Goal: Task Accomplishment & Management: Manage account settings

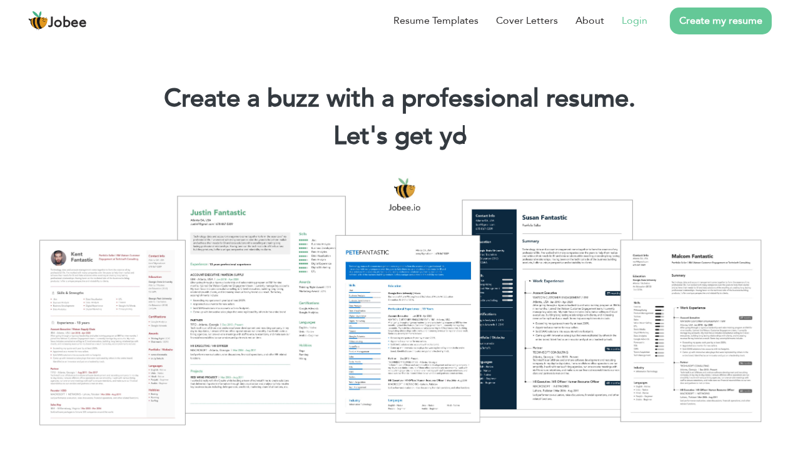
click at [636, 17] on link "Login" at bounding box center [635, 20] width 26 height 15
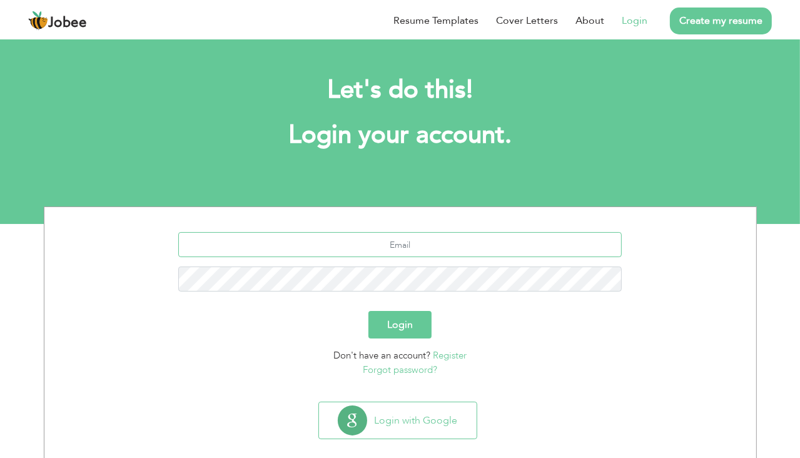
click at [443, 247] on input "text" at bounding box center [400, 244] width 444 height 25
type input "[DOMAIN_NAME][EMAIL_ADDRESS][DOMAIN_NAME]"
click at [369, 311] on button "Login" at bounding box center [400, 325] width 63 height 28
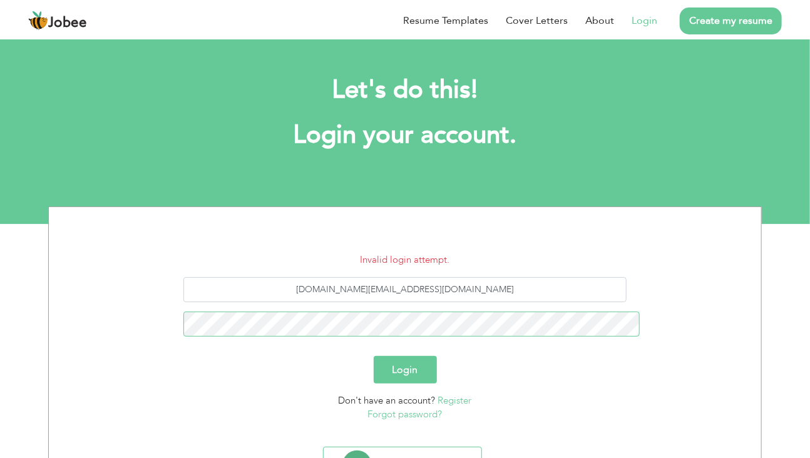
click at [374, 356] on button "Login" at bounding box center [405, 370] width 63 height 28
